Goal: Information Seeking & Learning: Learn about a topic

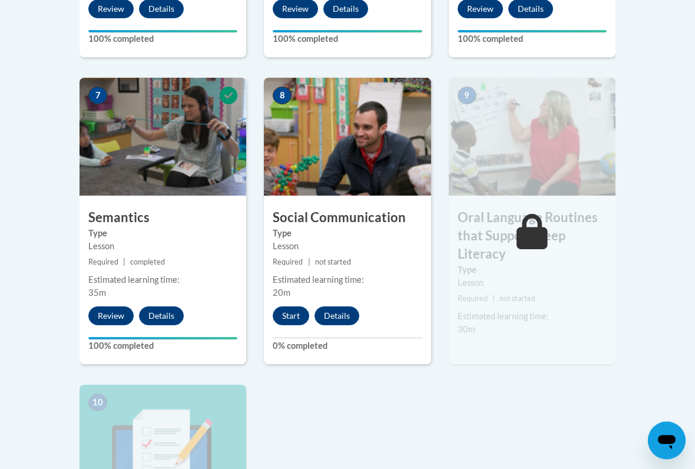
click at [302, 310] on button "Start" at bounding box center [291, 316] width 36 height 19
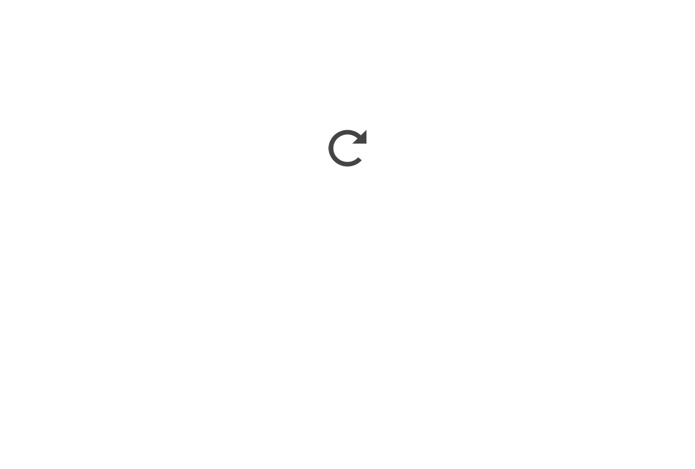
scroll to position [1094, 0]
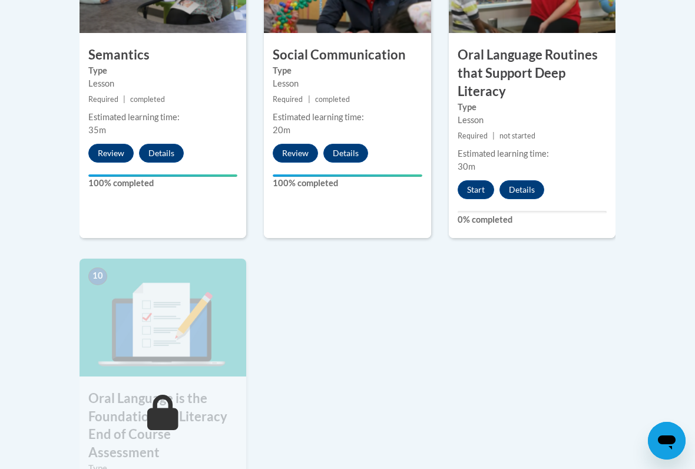
scroll to position [1167, 0]
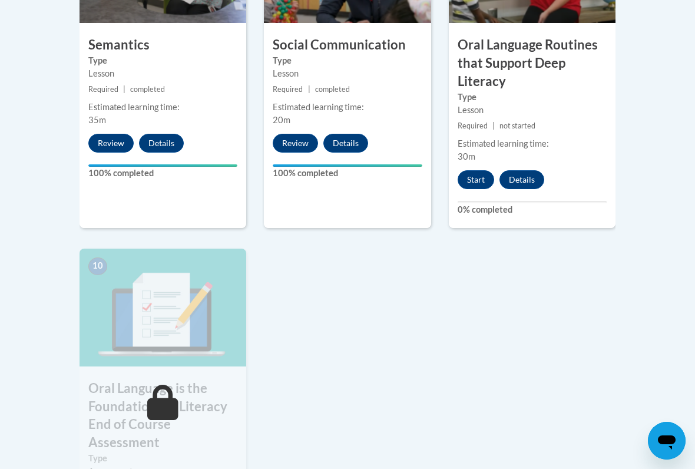
click at [477, 172] on button "Start" at bounding box center [475, 179] width 36 height 19
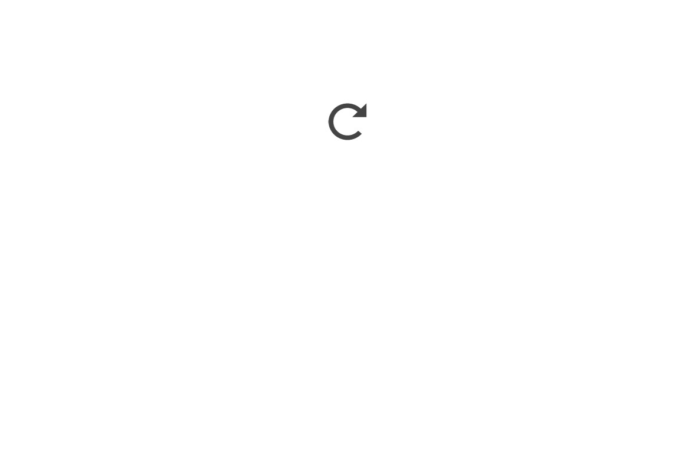
scroll to position [1460, 0]
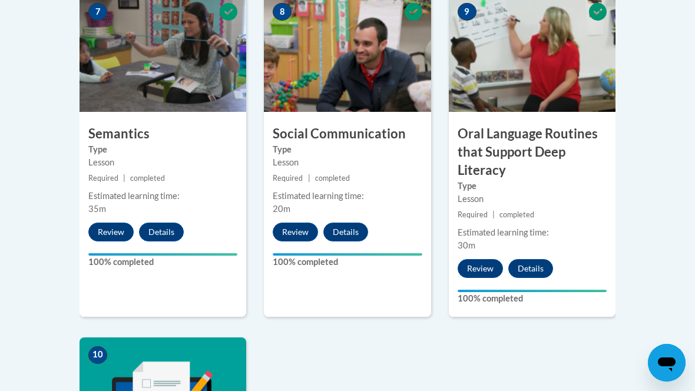
scroll to position [1078, 0]
